Goal: Information Seeking & Learning: Learn about a topic

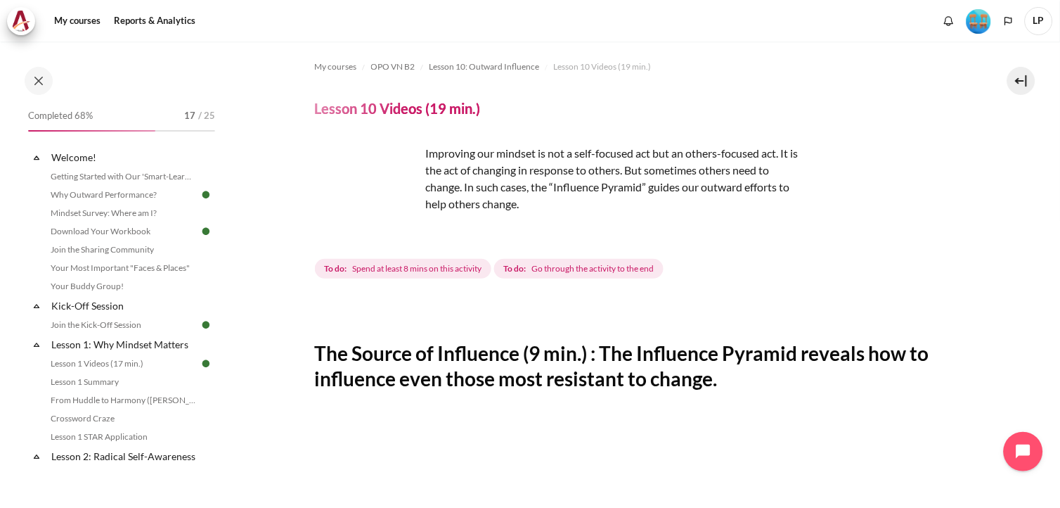
scroll to position [593, 0]
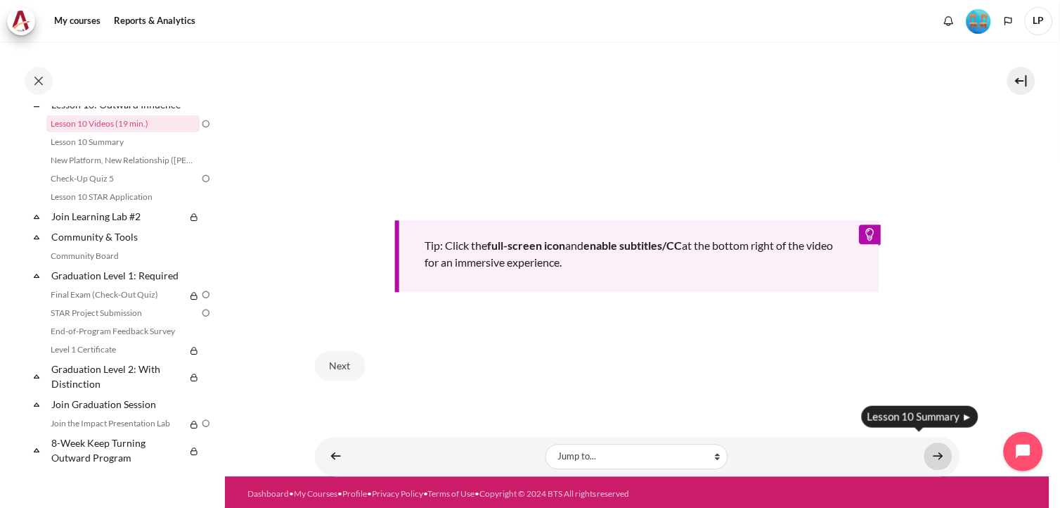
click at [931, 455] on link "Content" at bounding box center [939, 456] width 28 height 27
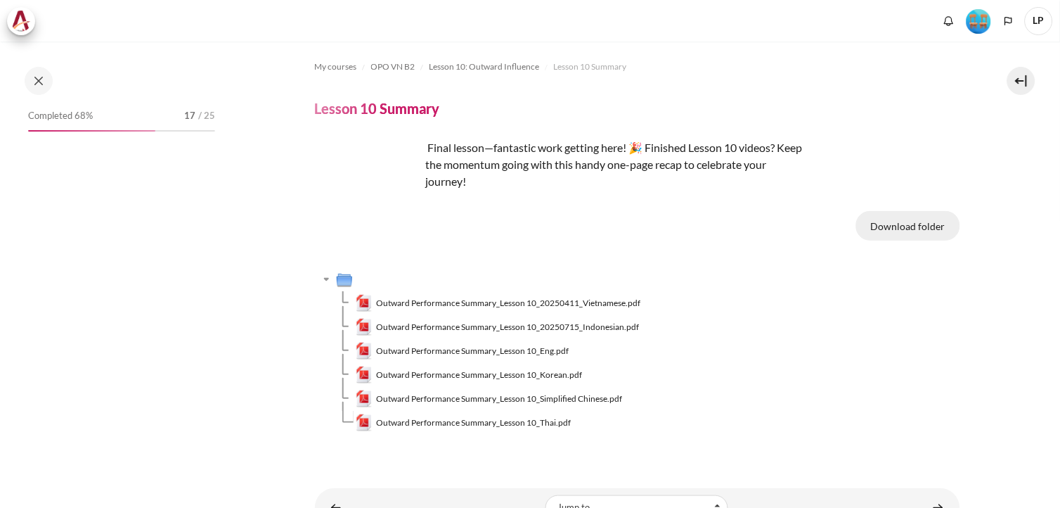
click at [890, 226] on button "Download folder" at bounding box center [909, 226] width 104 height 30
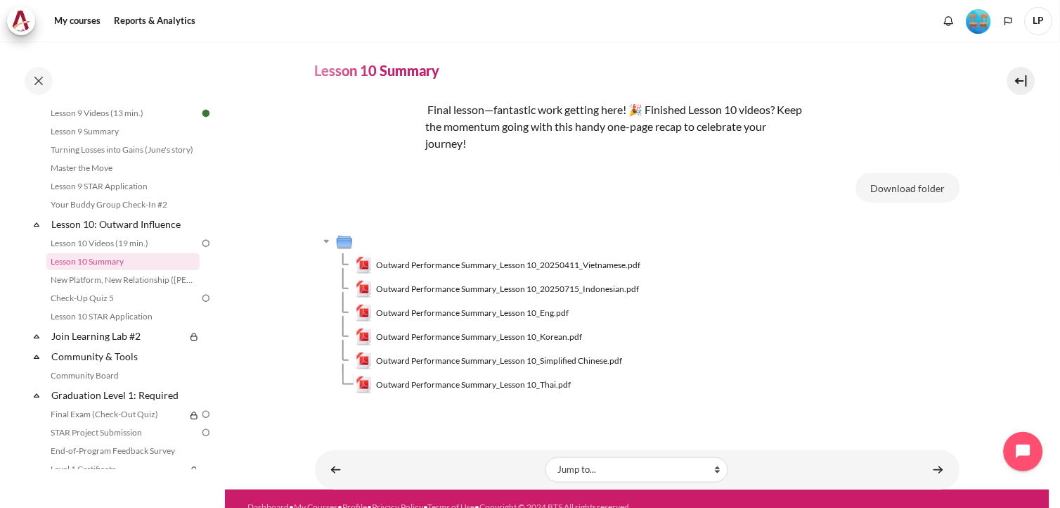
scroll to position [54, 0]
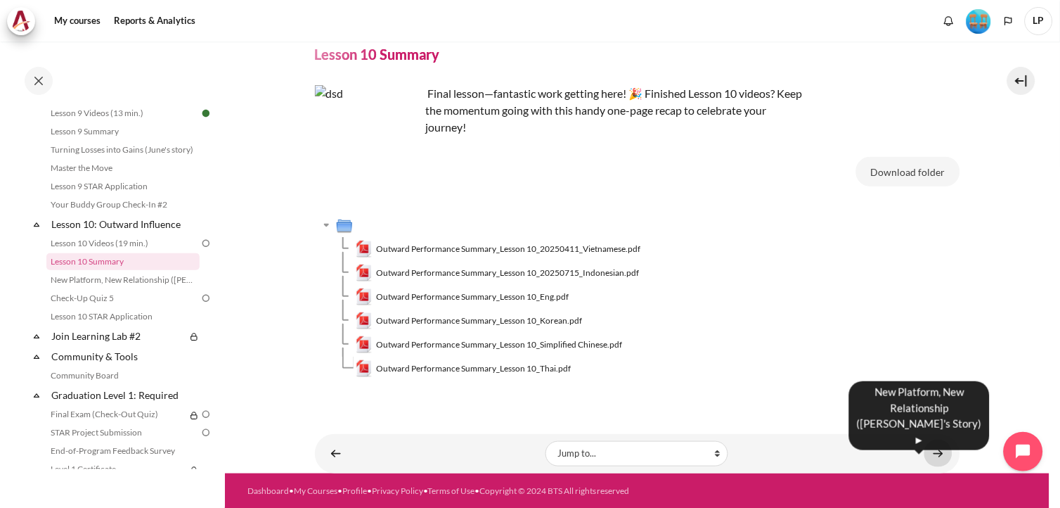
click at [925, 456] on link "Content" at bounding box center [939, 453] width 28 height 27
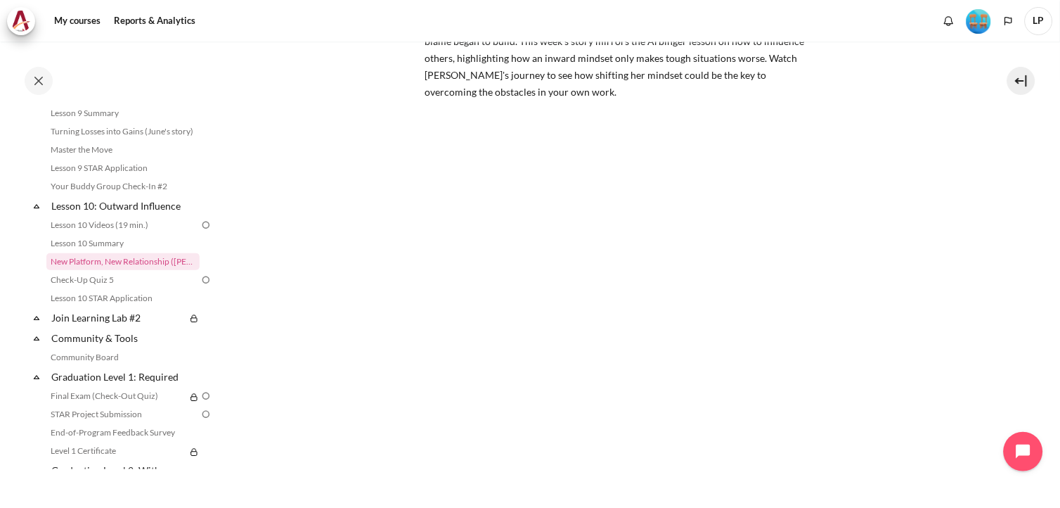
scroll to position [219, 0]
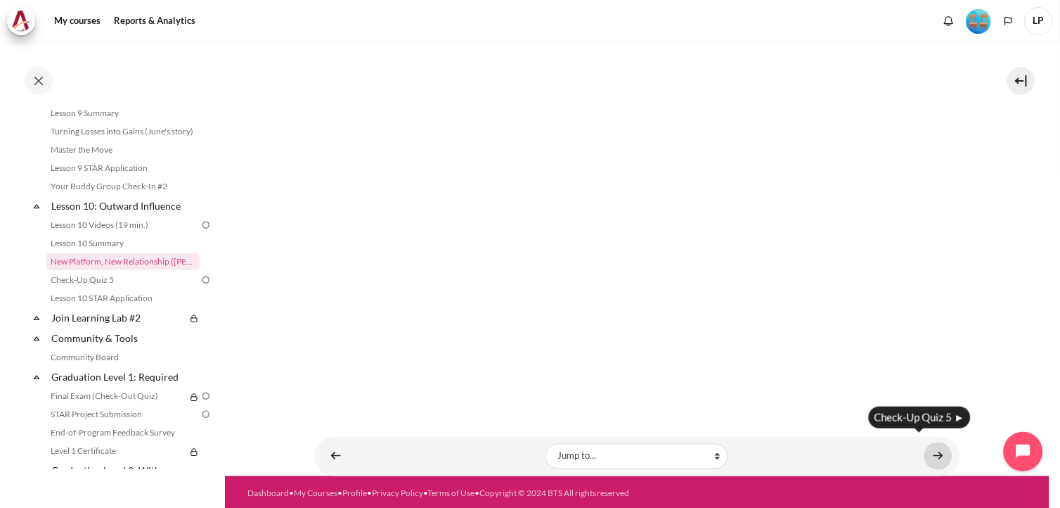
click at [932, 455] on link "Content" at bounding box center [939, 455] width 28 height 27
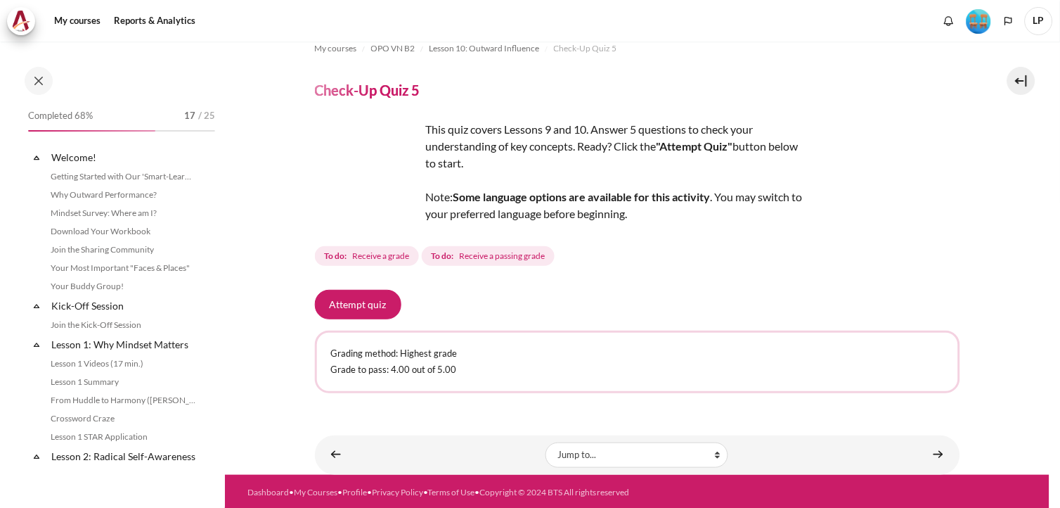
scroll to position [1264, 0]
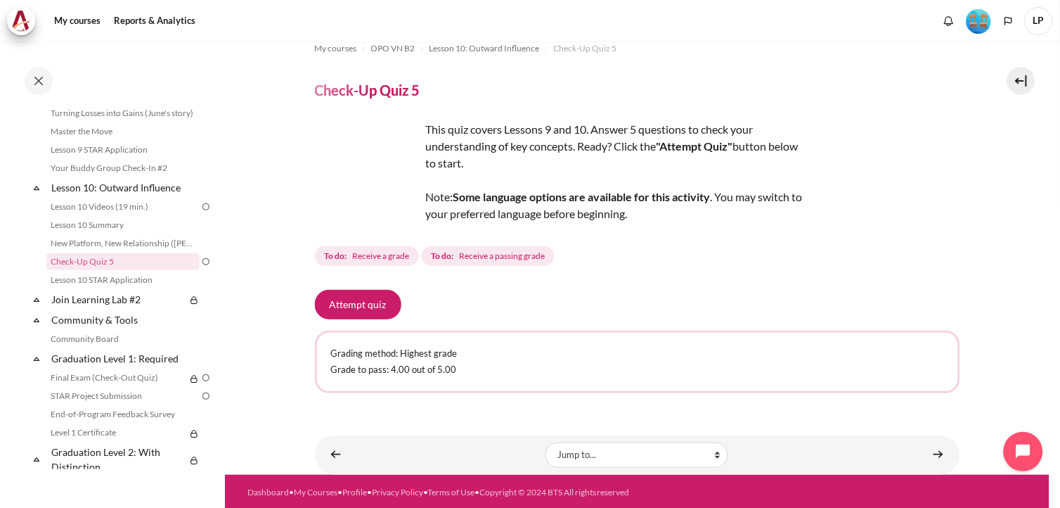
click at [1043, 319] on div "My courses OPO VN B2 Lesson 10: Outward Influence Check-Up Quiz 5 Check-Up Quiz…" at bounding box center [530, 274] width 1060 height 466
click at [1036, 292] on section "My courses OPO VN B2 Lesson 10: Outward Influence Check-Up Quiz 5 Check-Up Quiz…" at bounding box center [637, 248] width 825 height 451
click at [937, 187] on div "This quiz covers Lessons 9 and 10. Answer 5 questions to check your understandi…" at bounding box center [638, 195] width 646 height 148
click at [867, 106] on div "My courses OPO VN B2 Lesson 10: Outward Influence Check-Up Quiz 5 Check-Up Quiz…" at bounding box center [638, 218] width 646 height 391
click at [932, 233] on div "This quiz covers Lessons 9 and 10. Answer 5 questions to check your understandi…" at bounding box center [638, 195] width 646 height 148
